Goal: Task Accomplishment & Management: Use online tool/utility

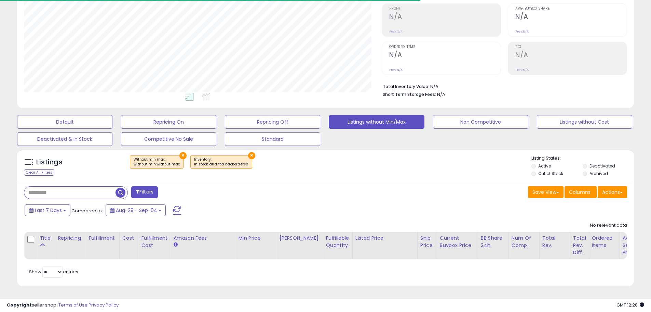
scroll to position [140, 358]
